Goal: Navigation & Orientation: Find specific page/section

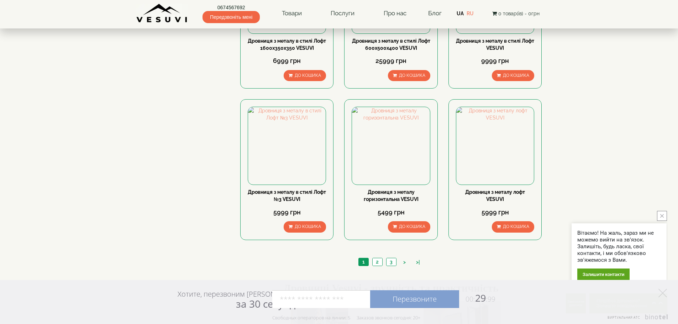
scroll to position [748, 0]
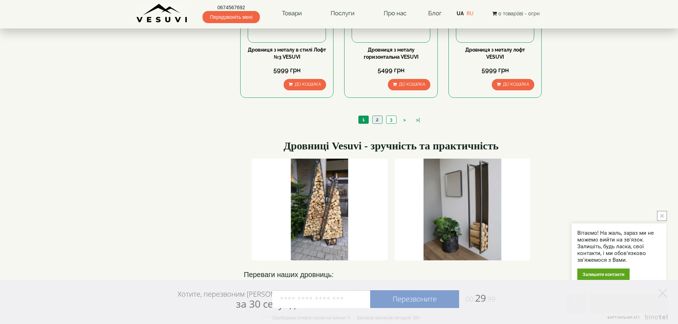
click at [378, 120] on link "2" at bounding box center [377, 119] width 10 height 7
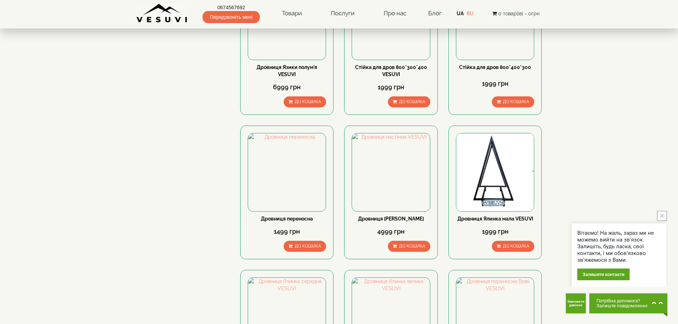
scroll to position [671, 0]
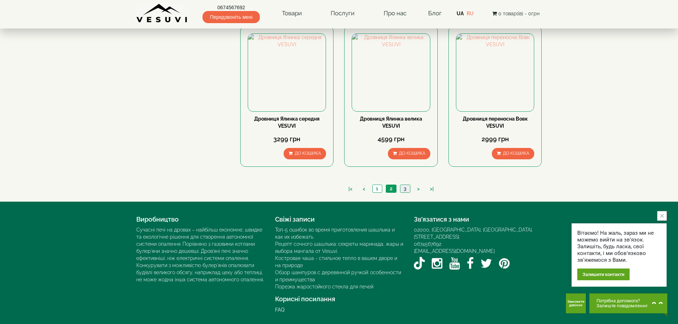
click at [408, 187] on link "3" at bounding box center [405, 188] width 10 height 7
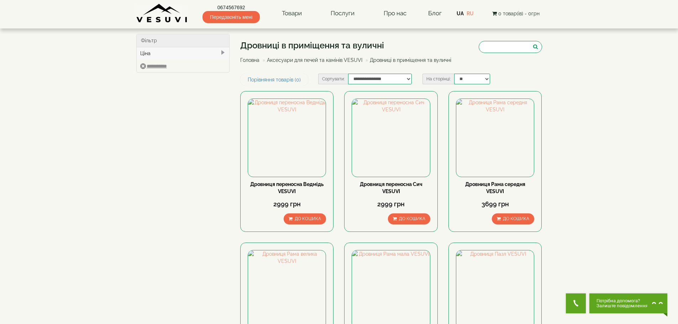
scroll to position [178, 0]
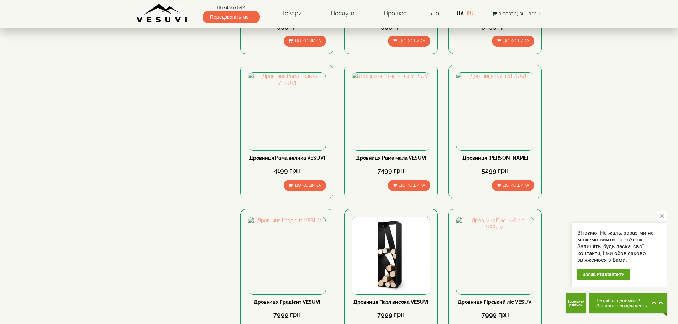
click at [665, 215] on button "close button" at bounding box center [662, 216] width 10 height 10
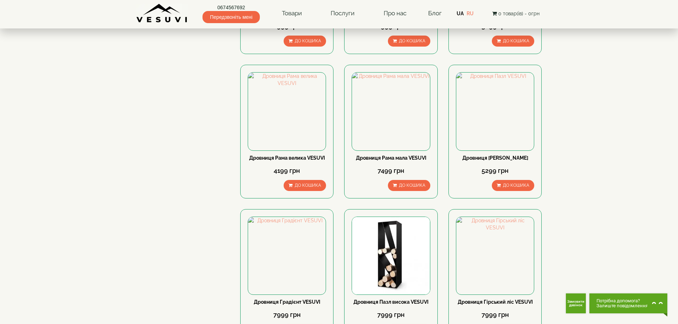
scroll to position [392, 0]
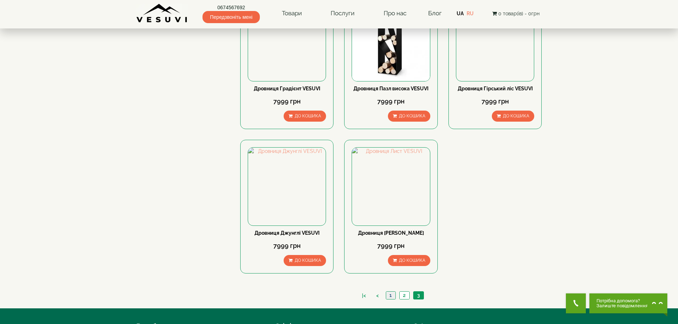
click at [391, 296] on link "1" at bounding box center [391, 295] width 10 height 7
